Goal: Find specific page/section: Find specific page/section

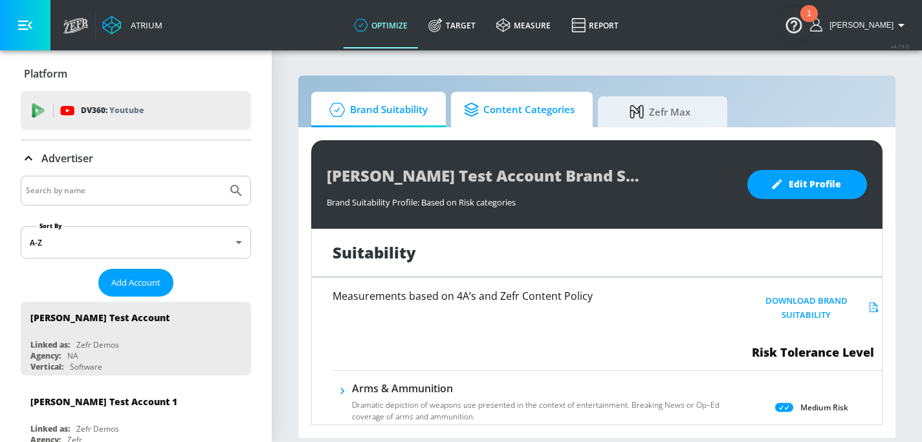
click at [519, 111] on span "Content Categories" at bounding box center [519, 109] width 111 height 31
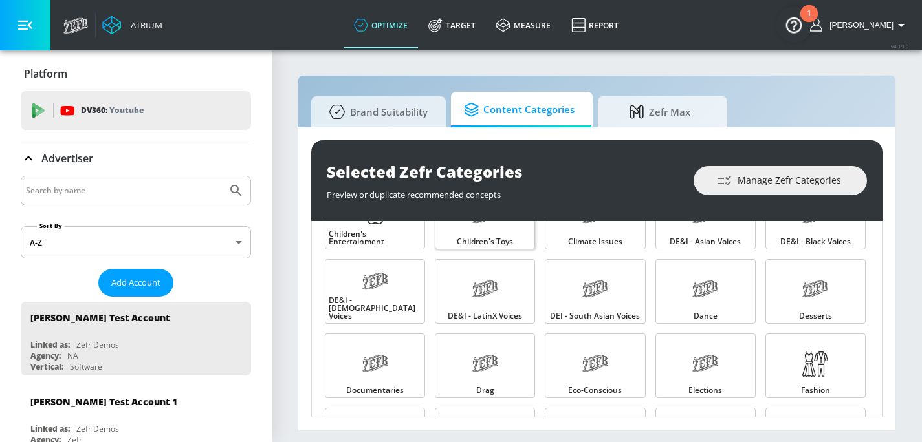
scroll to position [281, 0]
